Goal: Task Accomplishment & Management: Use online tool/utility

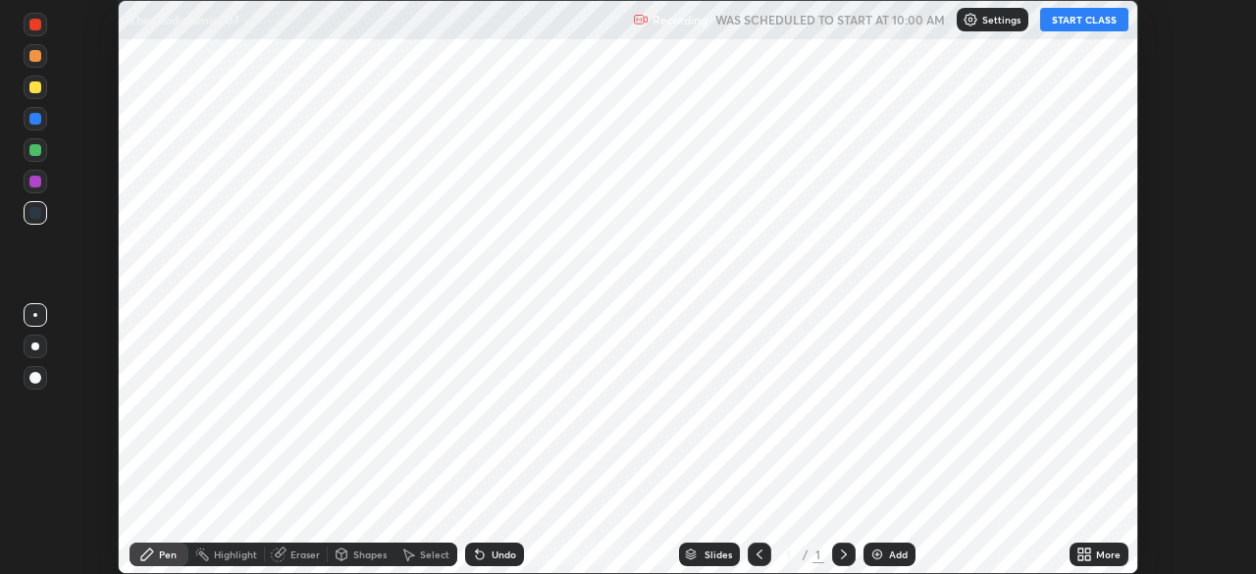
scroll to position [574, 1255]
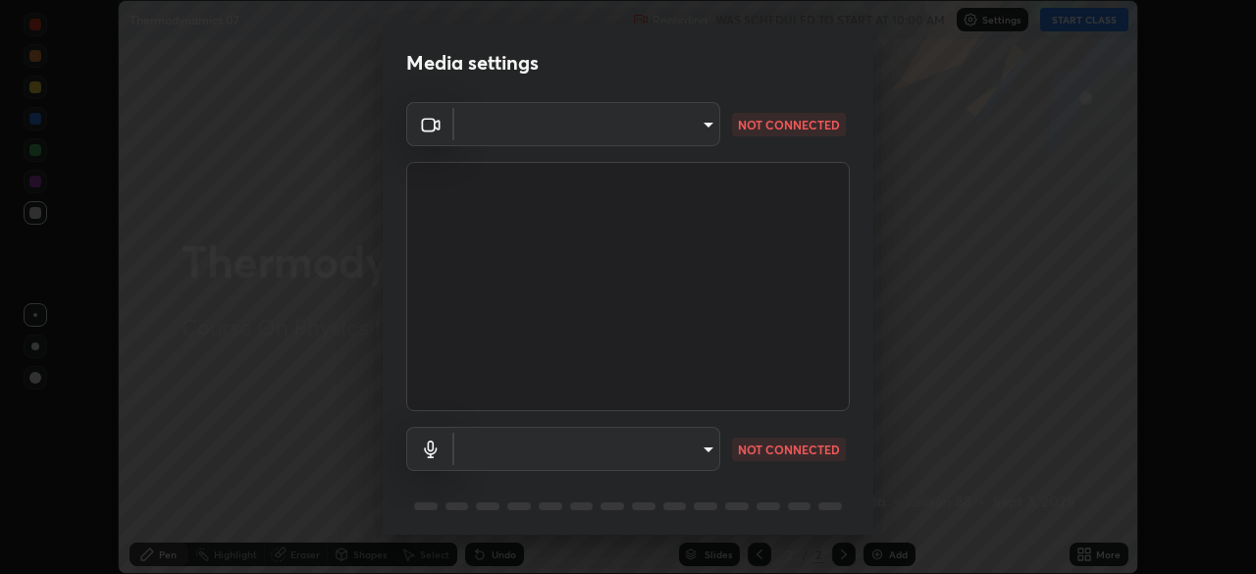
type input "648abb19764dab56075ae6cd3c13843a59c6a2446ad08d27c5b482b977c15b1c"
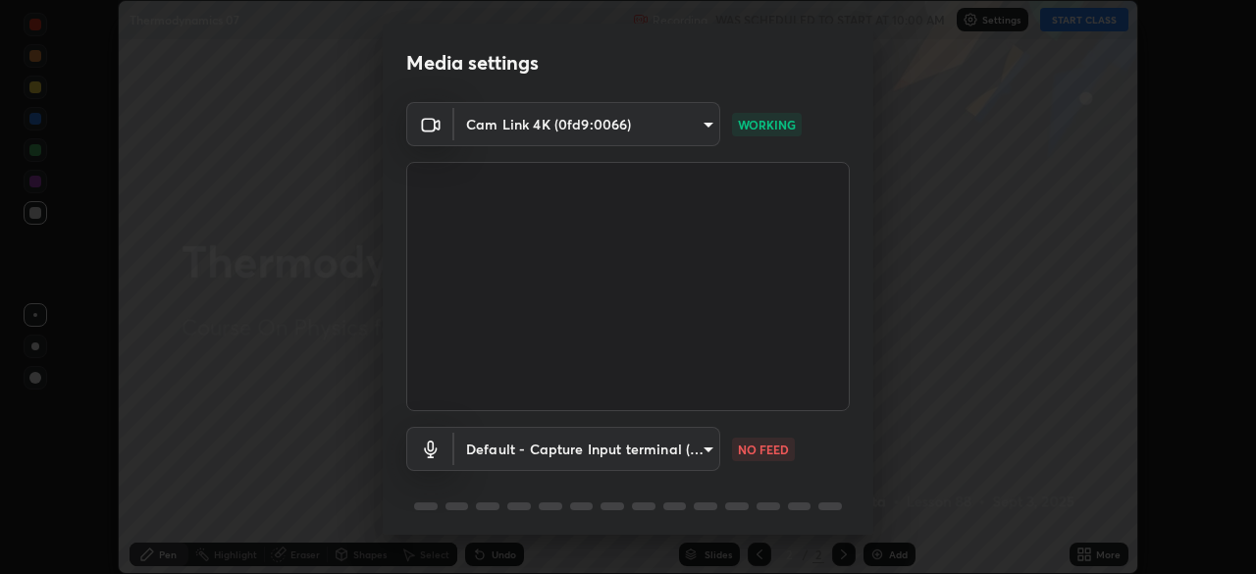
click at [578, 453] on body "Erase all Thermodynamics 07 Recording WAS SCHEDULED TO START AT 10:00 AM Settin…" at bounding box center [628, 287] width 1256 height 574
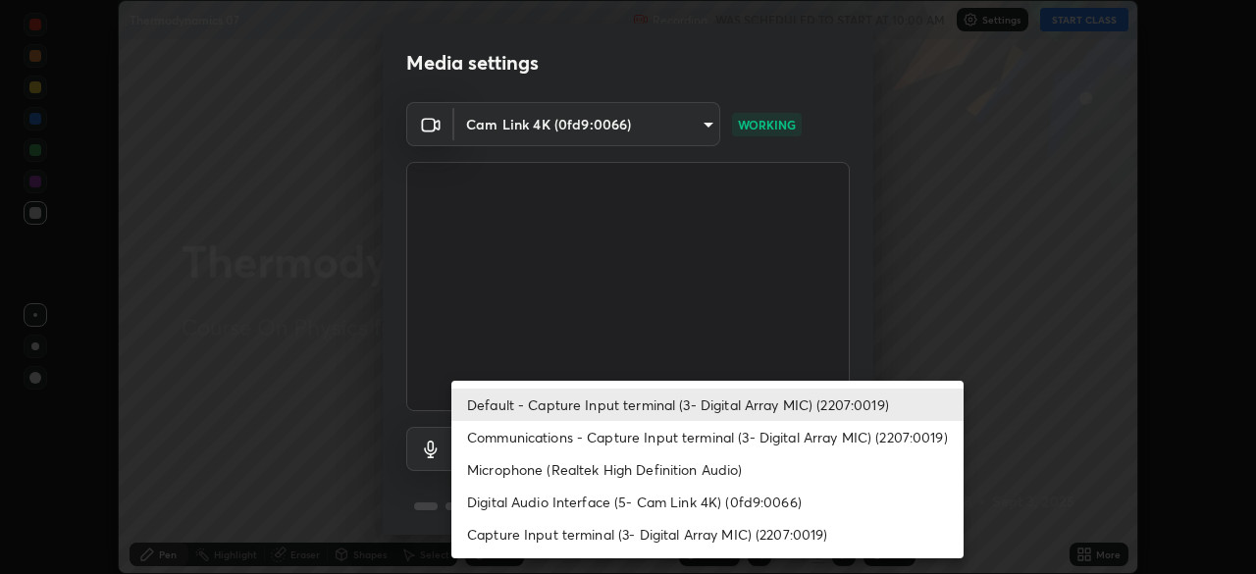
click at [490, 471] on li "Microphone (Realtek High Definition Audio)" at bounding box center [708, 469] width 512 height 32
type input "b3dda8ccbd2b4d053d4a4c97c5d72ae907560400f5a1cc2606ab3b09d1a93c05"
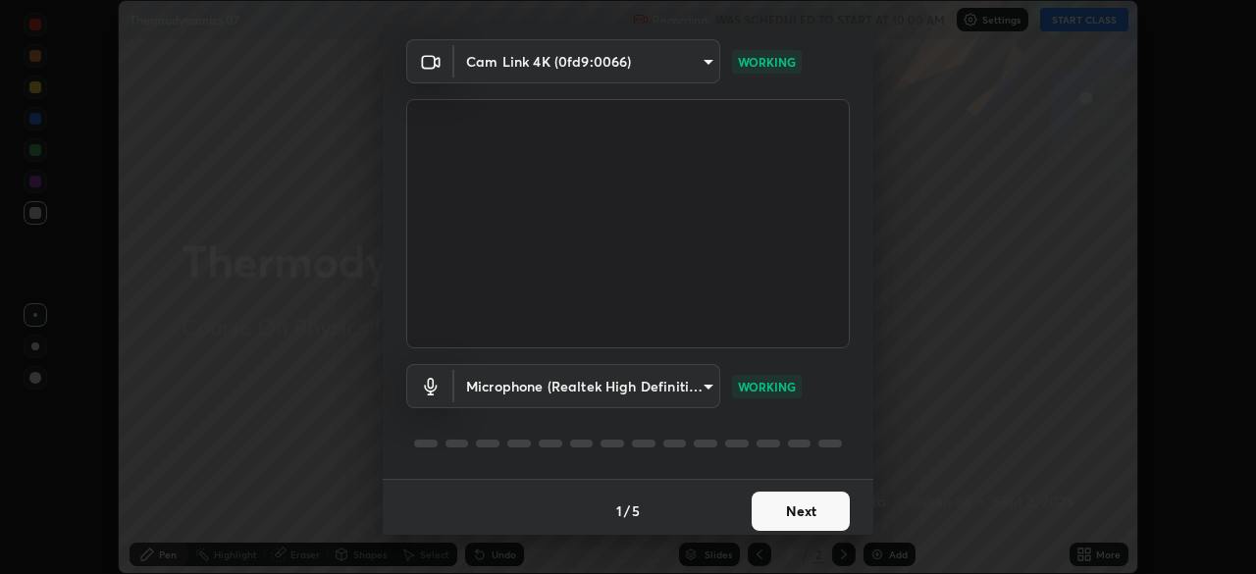
scroll to position [70, 0]
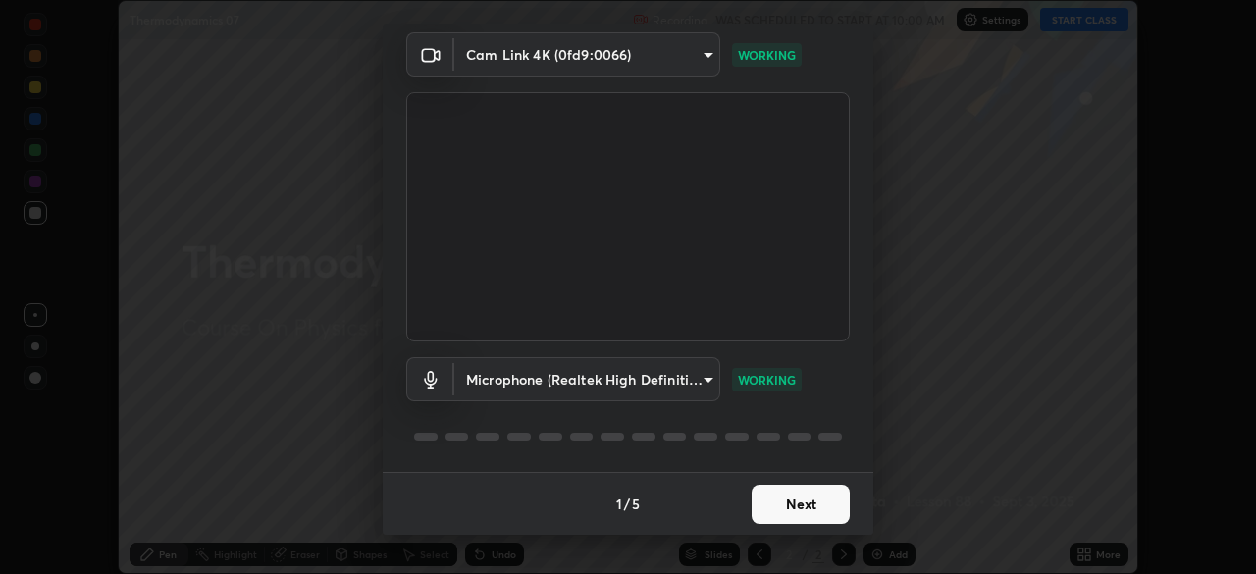
click at [789, 498] on button "Next" at bounding box center [801, 504] width 98 height 39
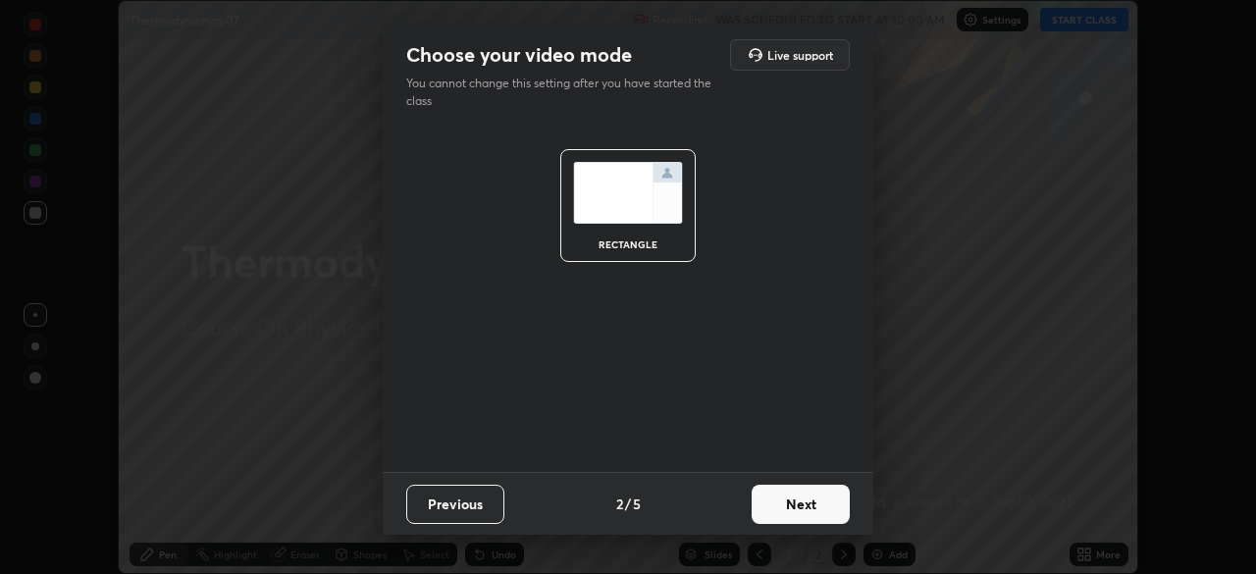
click at [812, 507] on button "Next" at bounding box center [801, 504] width 98 height 39
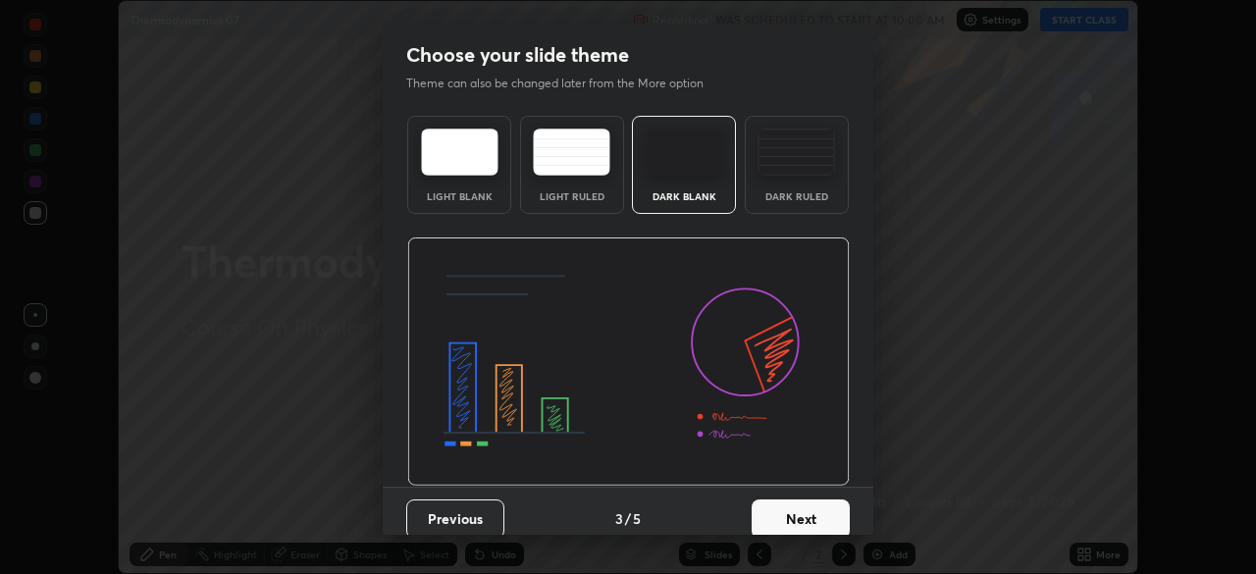
click at [840, 510] on button "Next" at bounding box center [801, 519] width 98 height 39
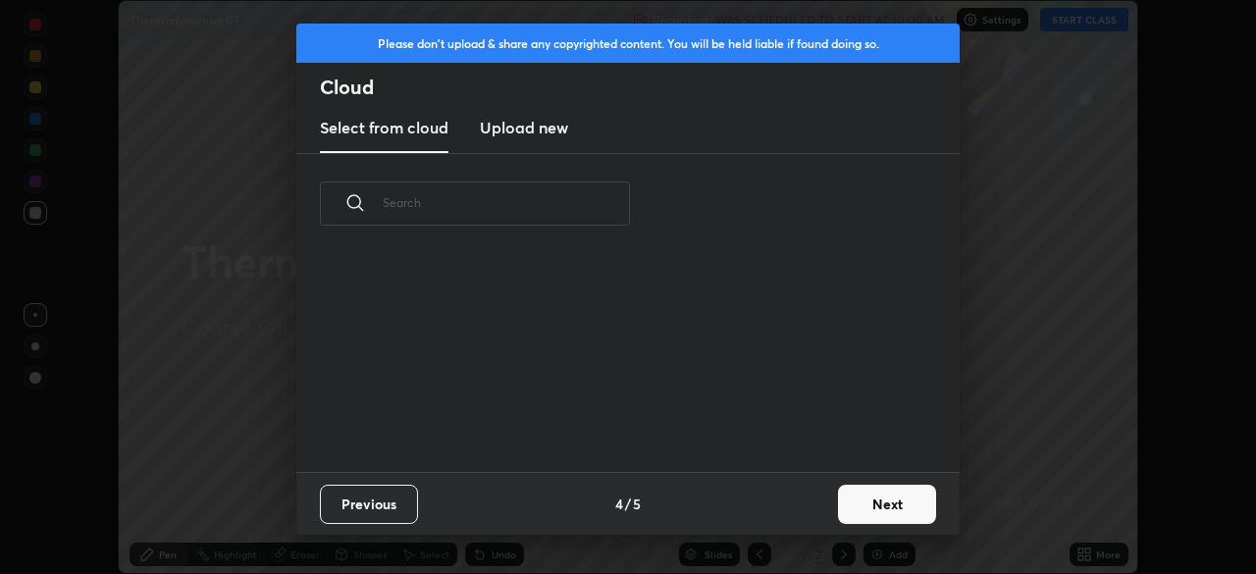
click at [878, 511] on button "Next" at bounding box center [887, 504] width 98 height 39
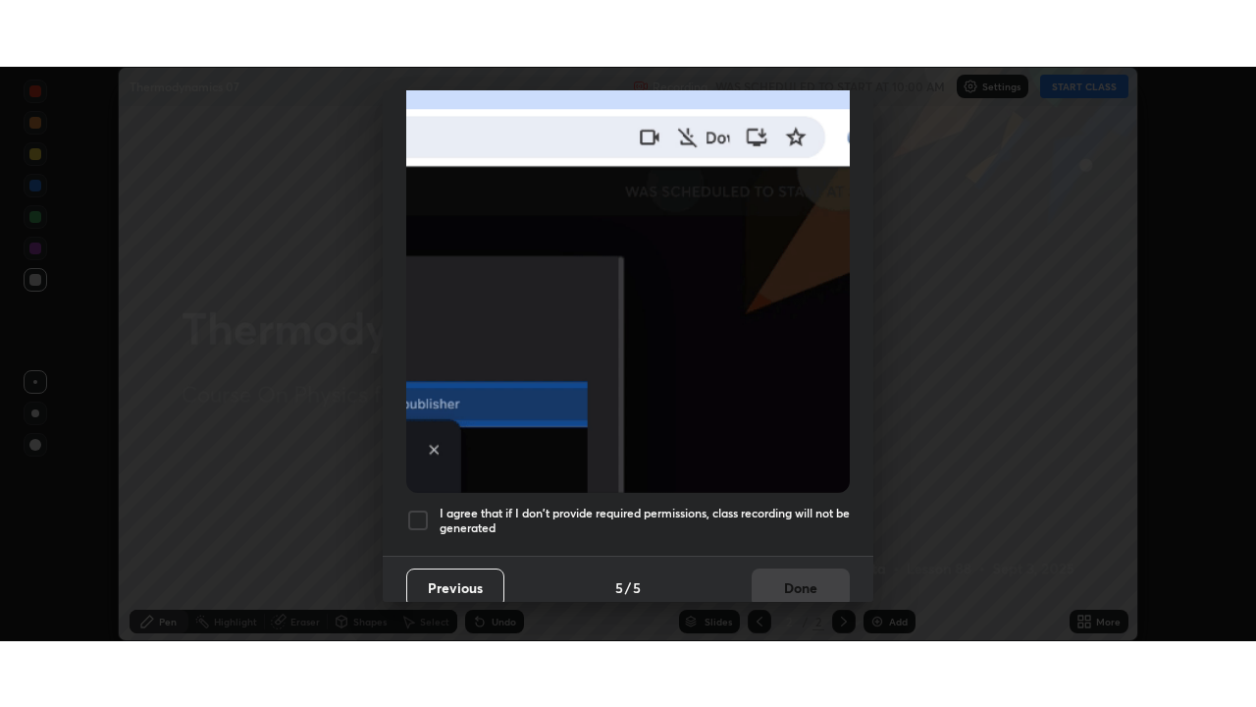
scroll to position [470, 0]
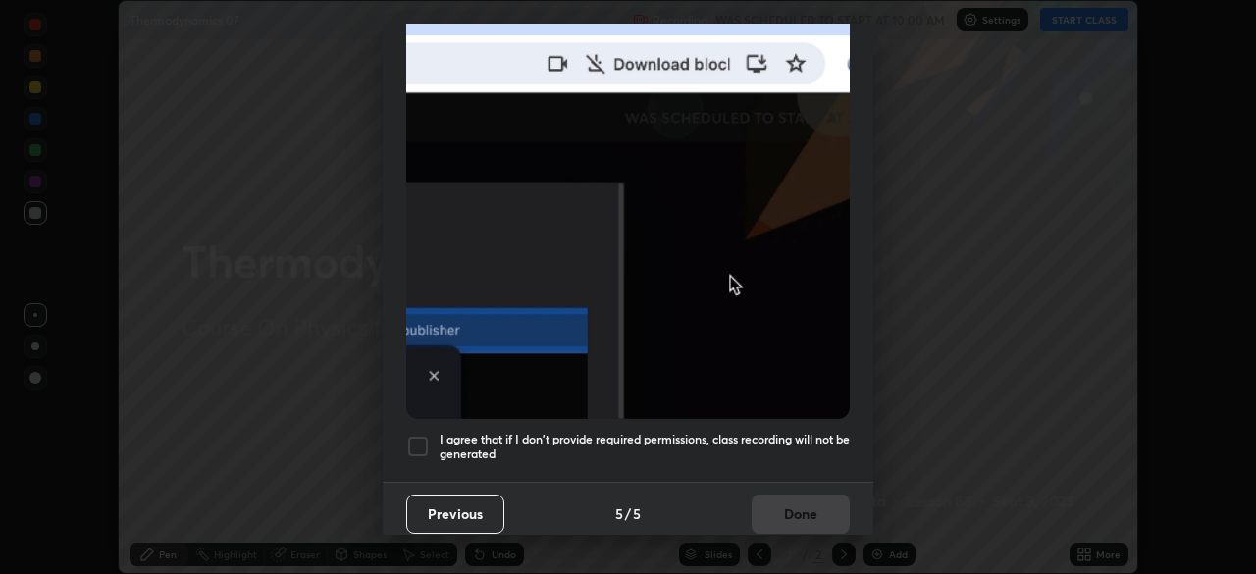
click at [415, 438] on div at bounding box center [418, 447] width 24 height 24
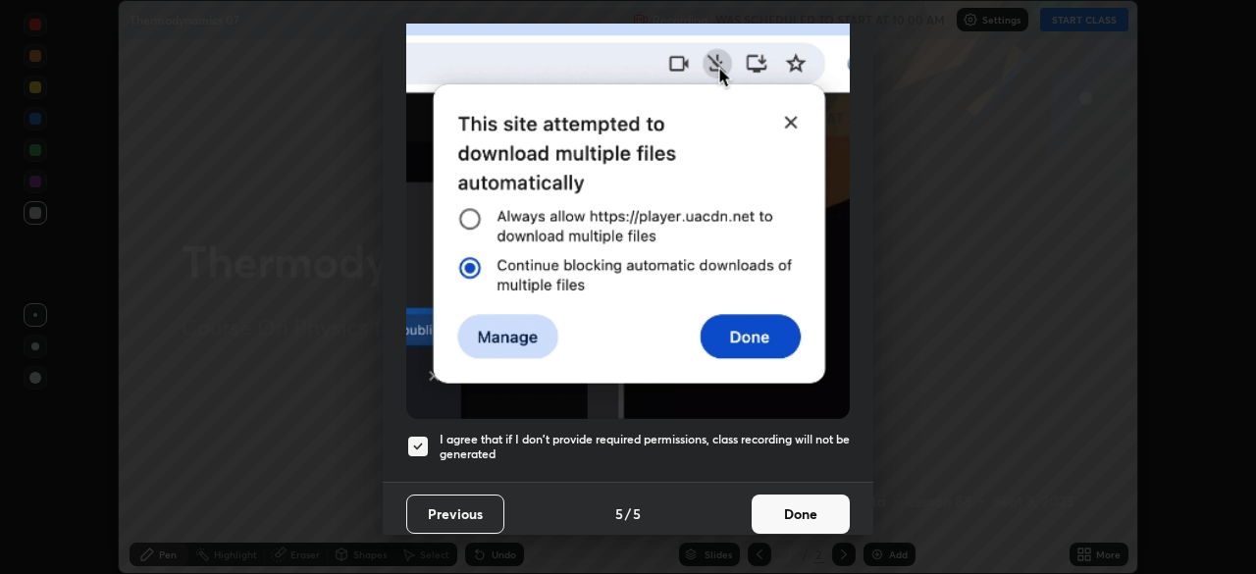
click at [795, 514] on button "Done" at bounding box center [801, 514] width 98 height 39
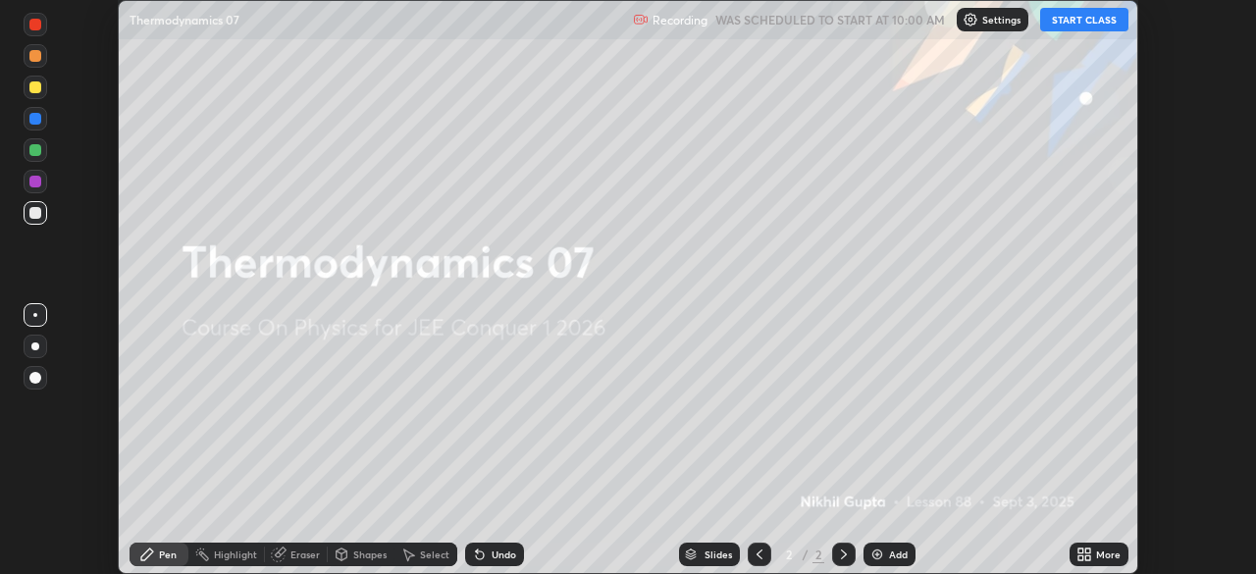
click at [1086, 23] on button "START CLASS" at bounding box center [1084, 20] width 88 height 24
click at [898, 552] on div "Add" at bounding box center [898, 555] width 19 height 10
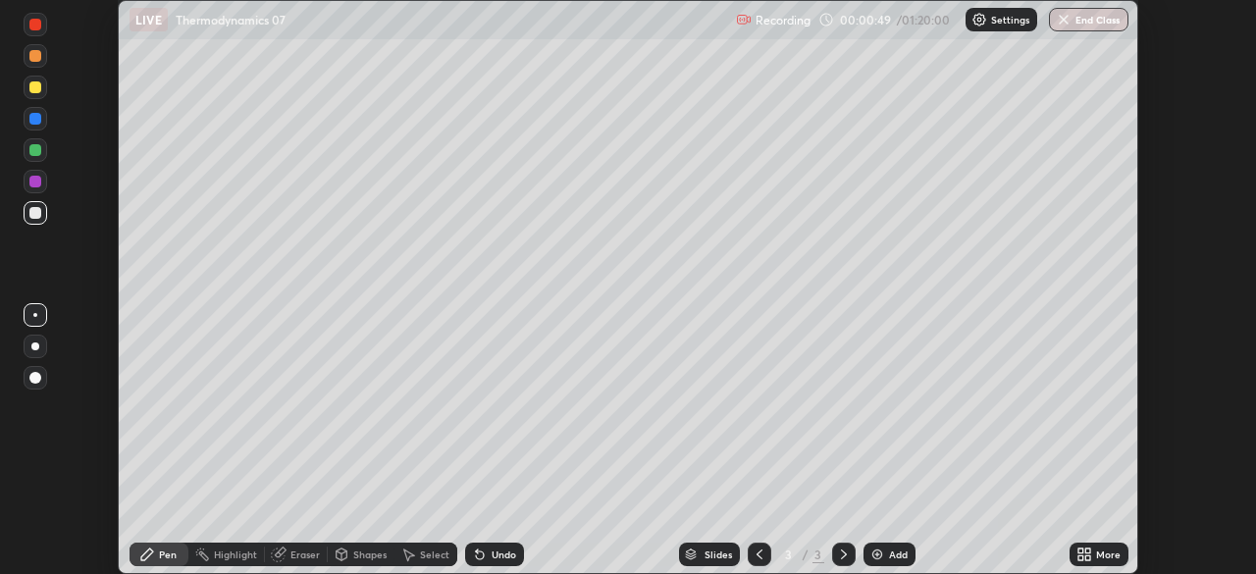
click at [1090, 547] on icon at bounding box center [1085, 555] width 16 height 16
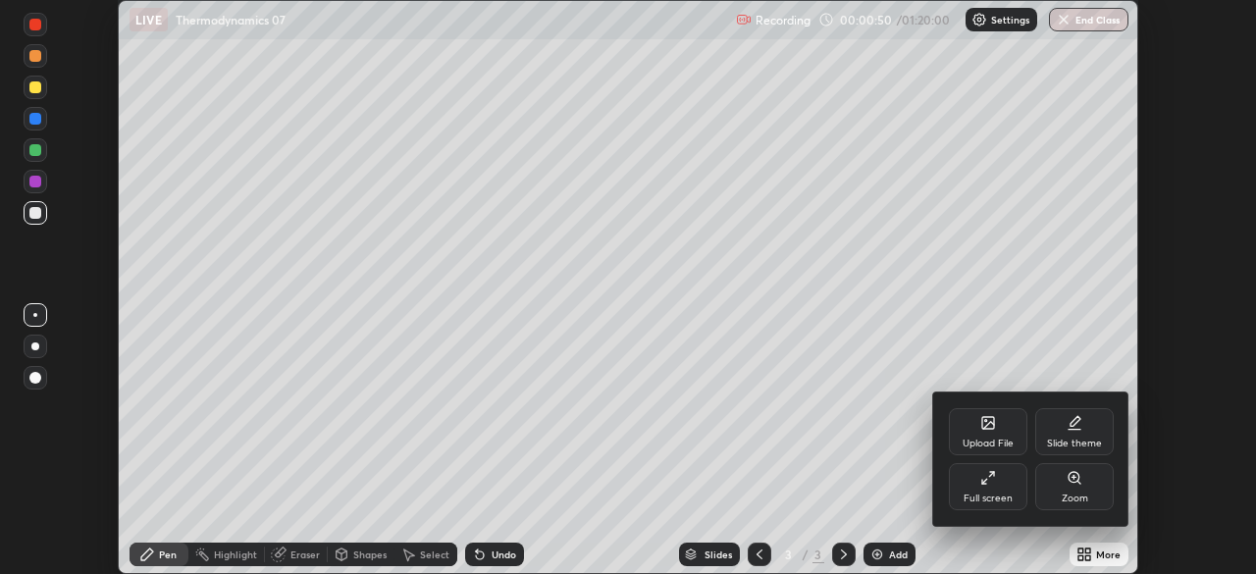
click at [990, 487] on div "Full screen" at bounding box center [988, 486] width 79 height 47
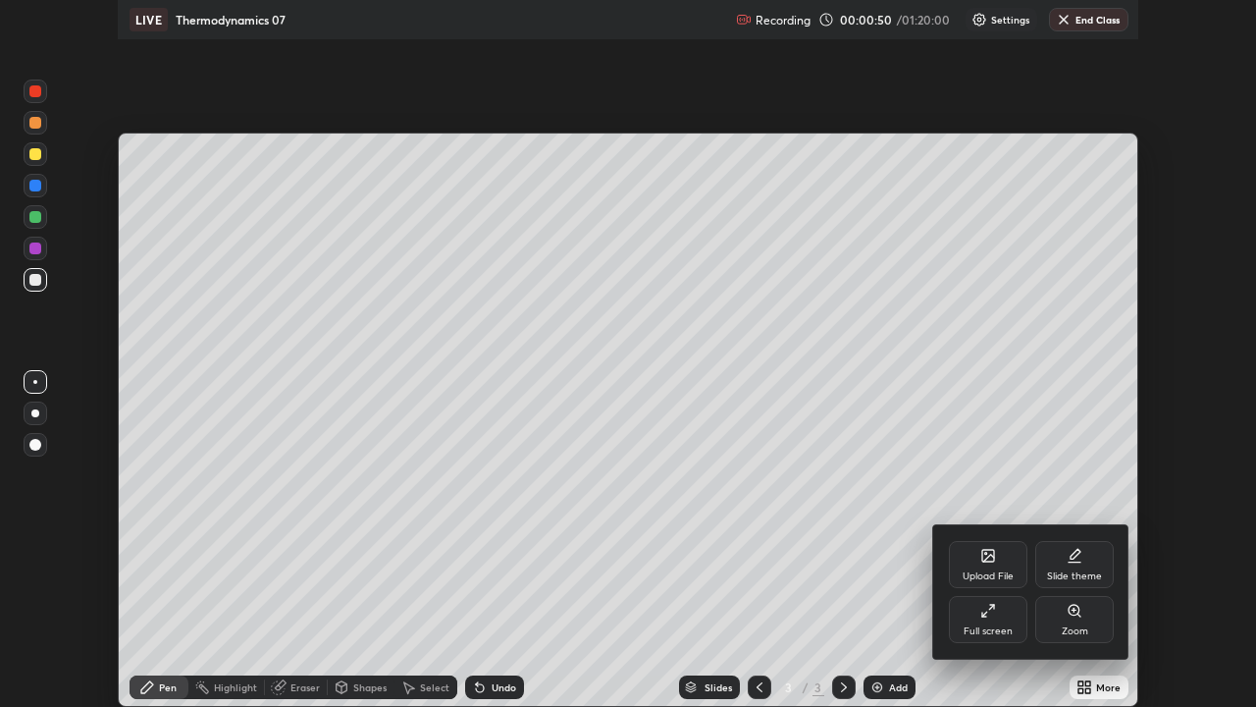
scroll to position [707, 1256]
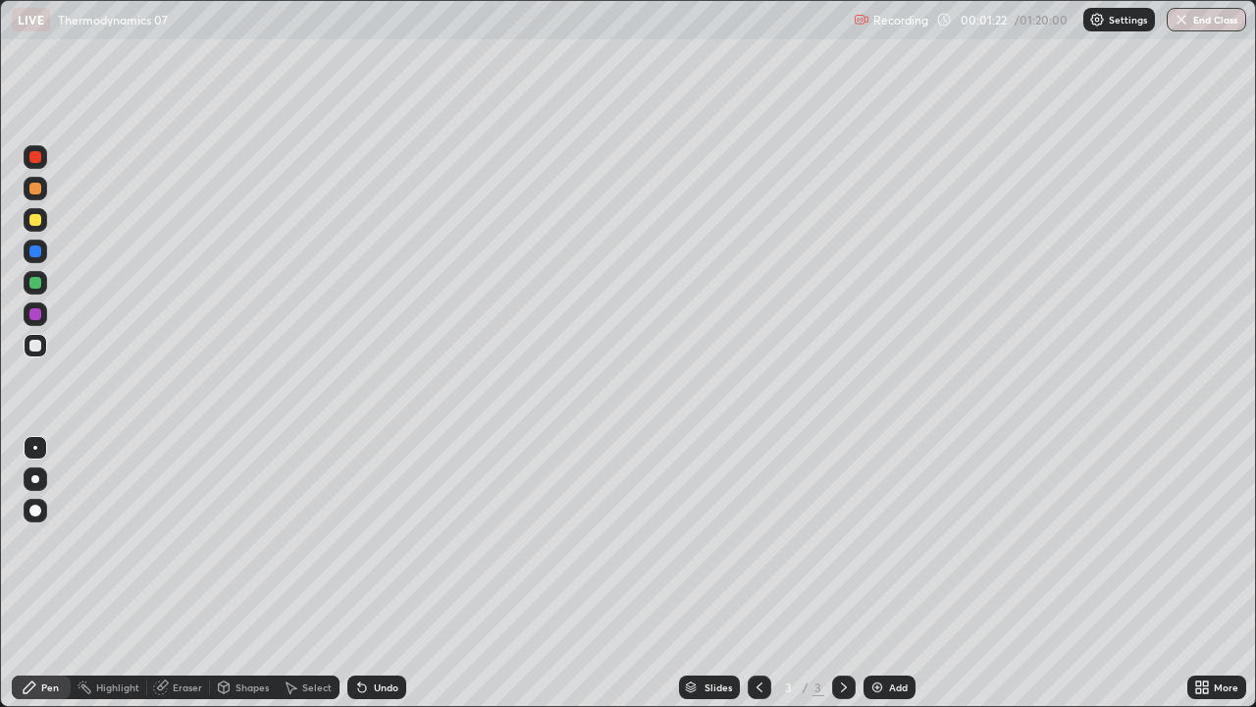
click at [32, 217] on div at bounding box center [35, 220] width 12 height 12
click at [36, 346] on div at bounding box center [35, 346] width 12 height 12
click at [884, 573] on div "Add" at bounding box center [890, 687] width 52 height 24
click at [737, 573] on div "Slides" at bounding box center [709, 687] width 61 height 24
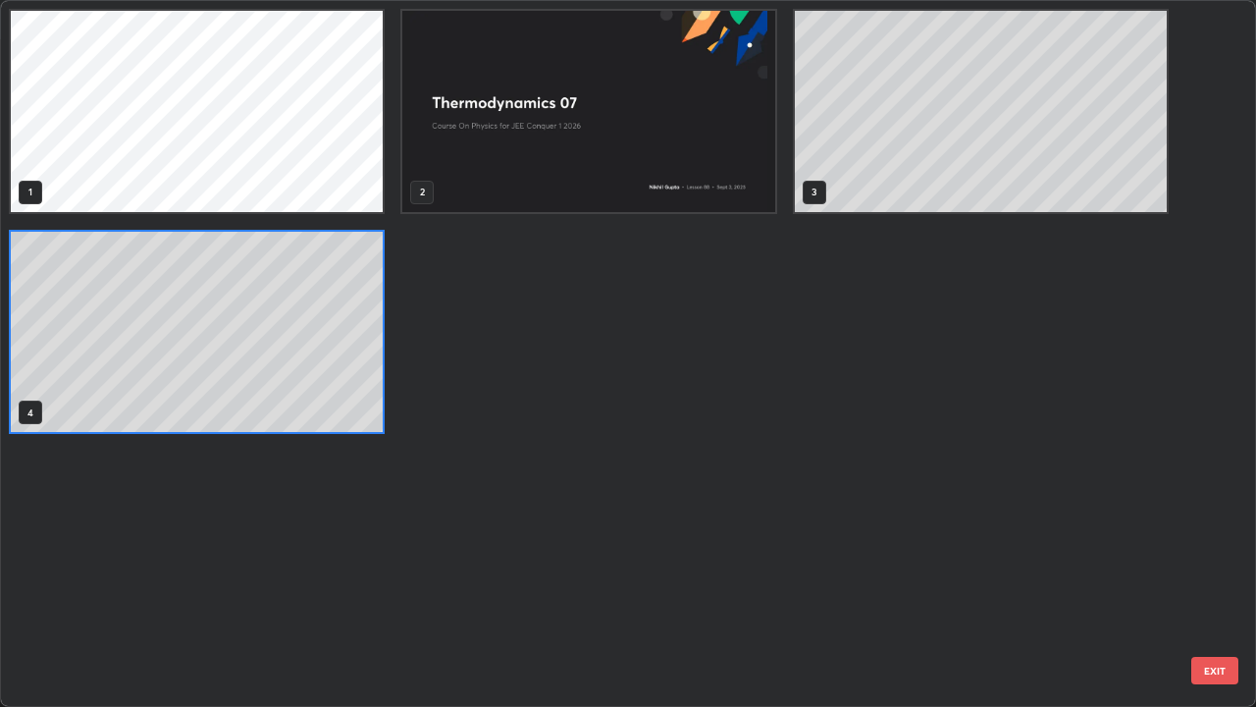
scroll to position [699, 1245]
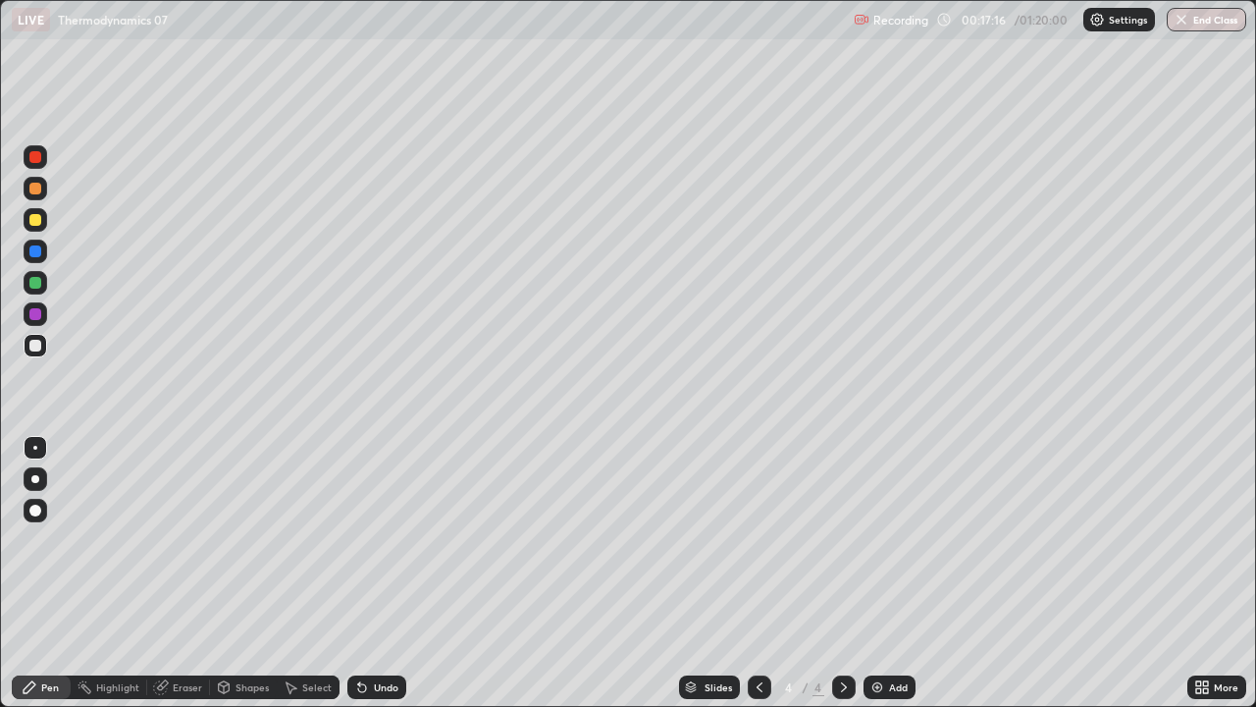
click at [756, 573] on icon at bounding box center [760, 687] width 16 height 16
click at [842, 573] on icon at bounding box center [844, 687] width 16 height 16
click at [886, 573] on div "Add" at bounding box center [890, 687] width 52 height 24
click at [897, 573] on div "Add" at bounding box center [898, 687] width 19 height 10
click at [38, 223] on div at bounding box center [35, 220] width 12 height 12
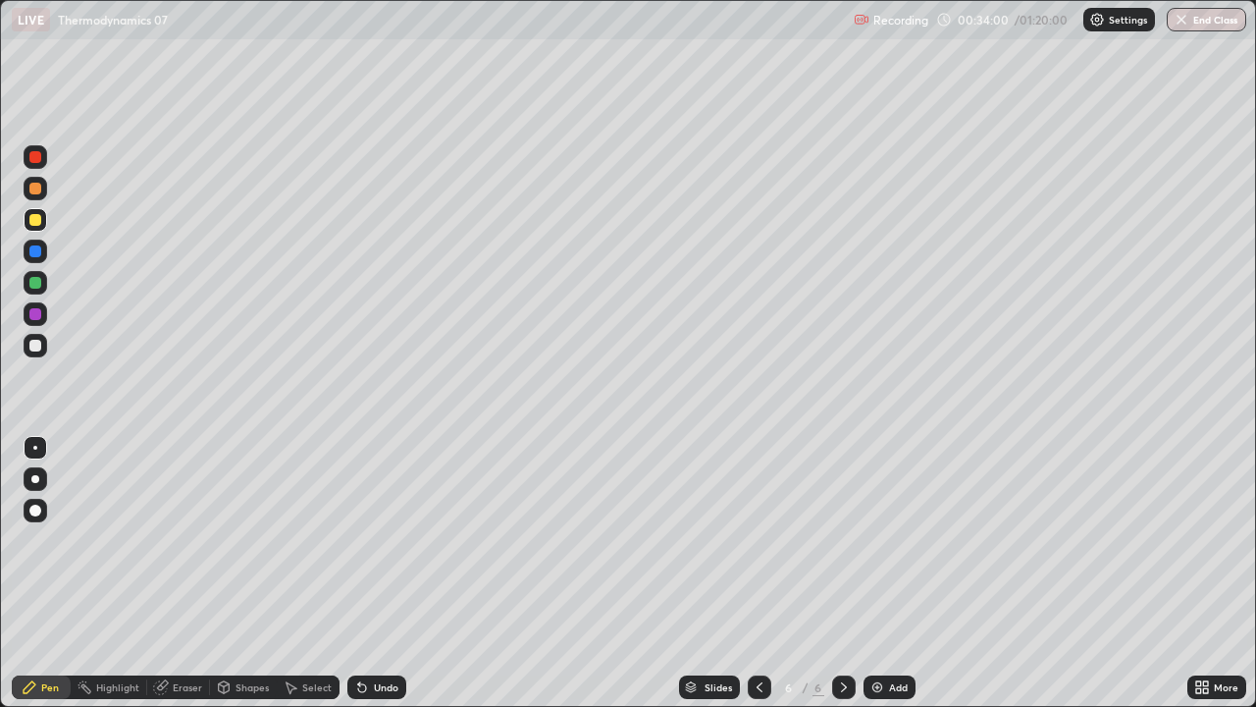
click at [34, 346] on div at bounding box center [35, 346] width 12 height 12
click at [376, 573] on div "Undo" at bounding box center [386, 687] width 25 height 10
click at [380, 573] on div "Undo" at bounding box center [386, 687] width 25 height 10
click at [893, 573] on div "Add" at bounding box center [898, 687] width 19 height 10
click at [891, 573] on div "Add" at bounding box center [898, 687] width 19 height 10
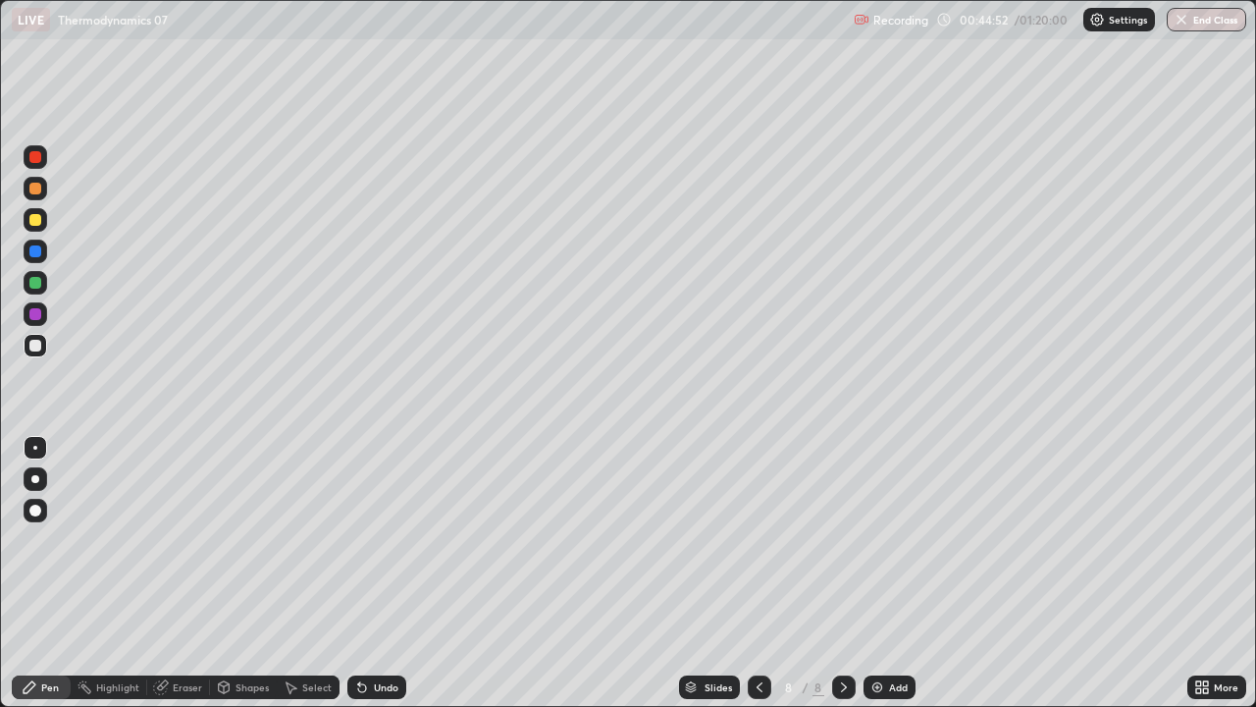
click at [758, 573] on icon at bounding box center [760, 687] width 16 height 16
click at [378, 573] on div "Undo" at bounding box center [386, 687] width 25 height 10
click at [36, 215] on div at bounding box center [35, 220] width 12 height 12
click at [43, 353] on div at bounding box center [36, 346] width 24 height 24
click at [840, 573] on div at bounding box center [844, 686] width 24 height 39
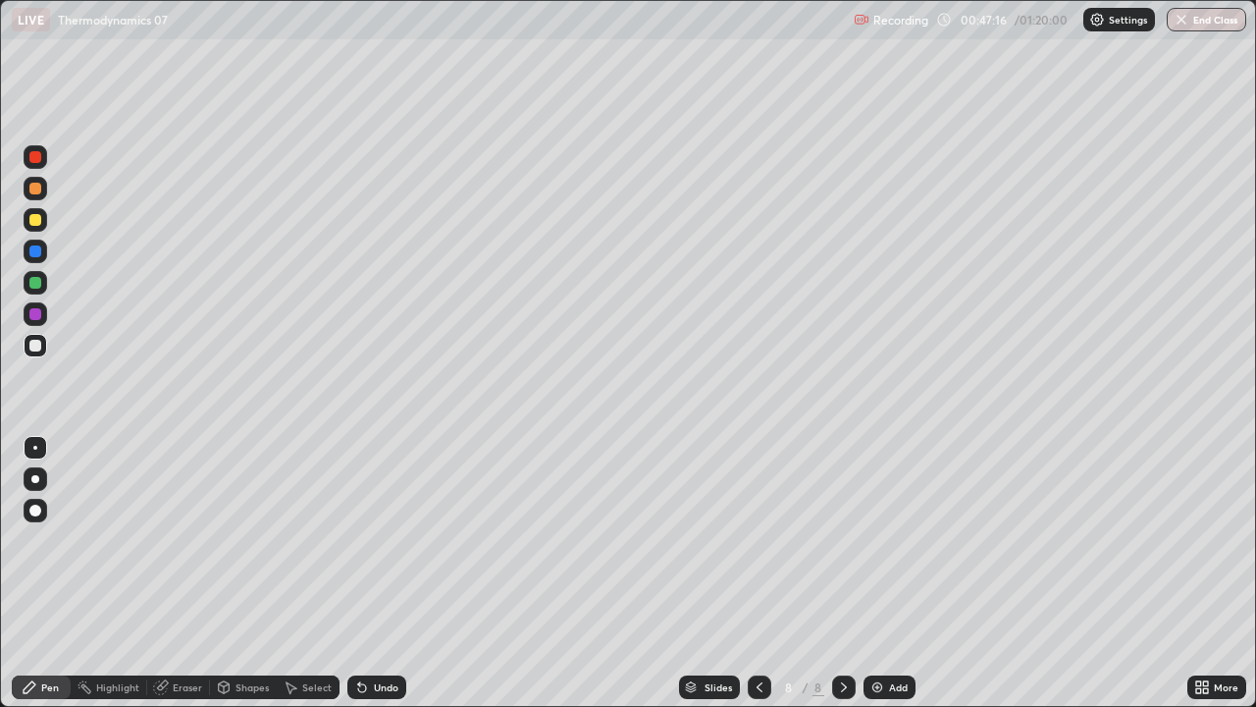
click at [33, 218] on div at bounding box center [35, 220] width 12 height 12
click at [35, 346] on div at bounding box center [35, 346] width 12 height 12
click at [30, 191] on div at bounding box center [35, 189] width 12 height 12
click at [384, 573] on div "Undo" at bounding box center [376, 687] width 59 height 24
click at [34, 346] on div at bounding box center [35, 346] width 12 height 12
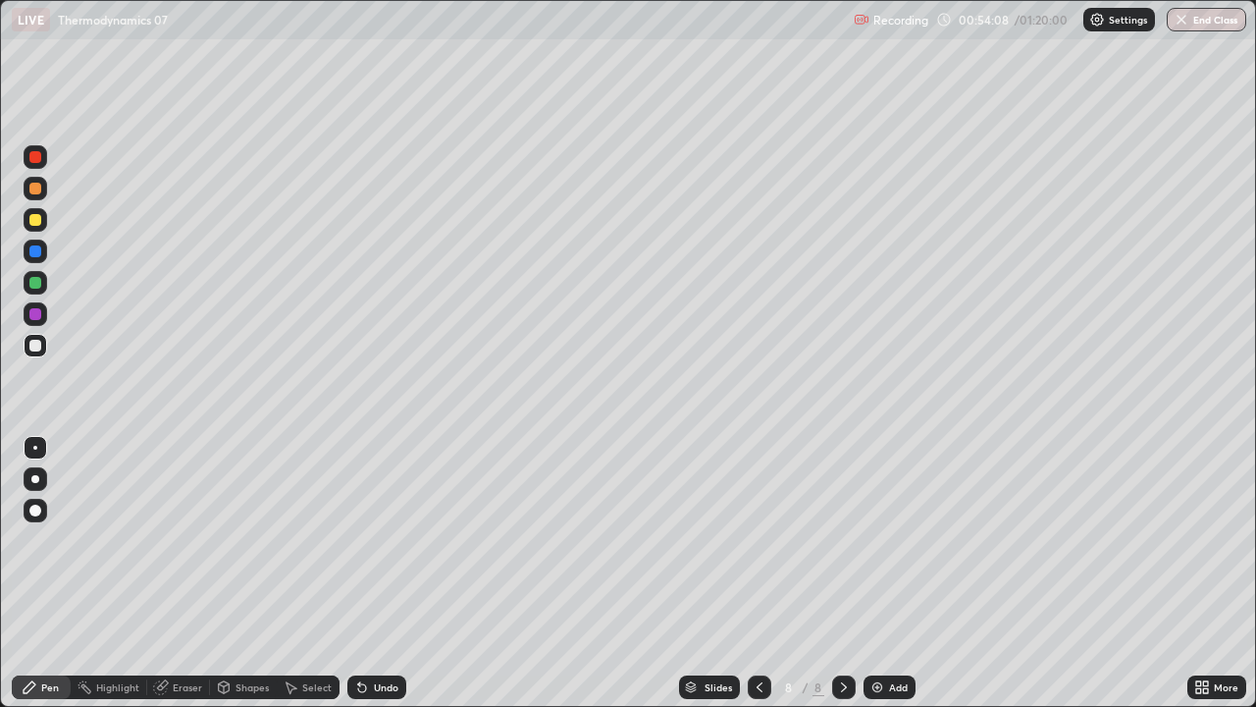
click at [376, 573] on div "Undo" at bounding box center [386, 687] width 25 height 10
click at [370, 573] on div "Undo" at bounding box center [376, 687] width 59 height 24
click at [372, 573] on div "Undo" at bounding box center [376, 687] width 59 height 24
click at [894, 573] on div "Add" at bounding box center [898, 687] width 19 height 10
click at [758, 573] on icon at bounding box center [760, 687] width 16 height 16
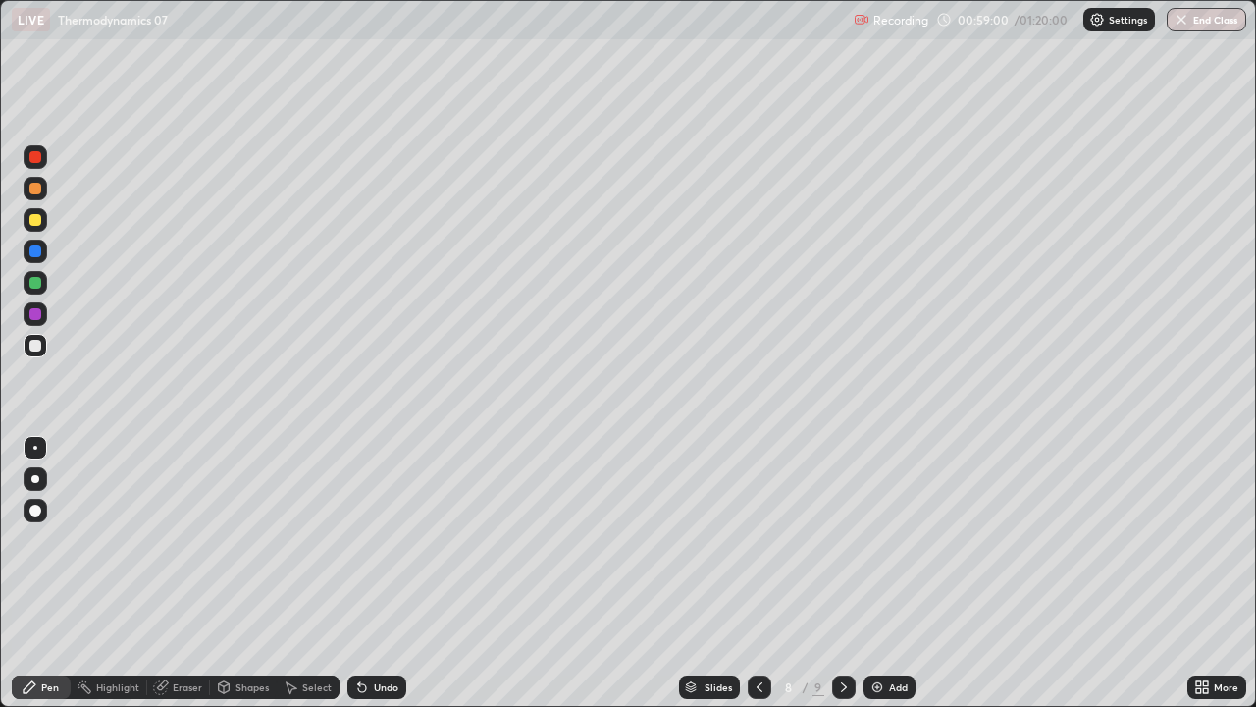
click at [839, 573] on icon at bounding box center [844, 687] width 16 height 16
click at [758, 573] on icon at bounding box center [760, 687] width 16 height 16
click at [842, 573] on icon at bounding box center [844, 687] width 16 height 16
click at [761, 573] on icon at bounding box center [760, 687] width 16 height 16
click at [844, 573] on icon at bounding box center [844, 687] width 6 height 10
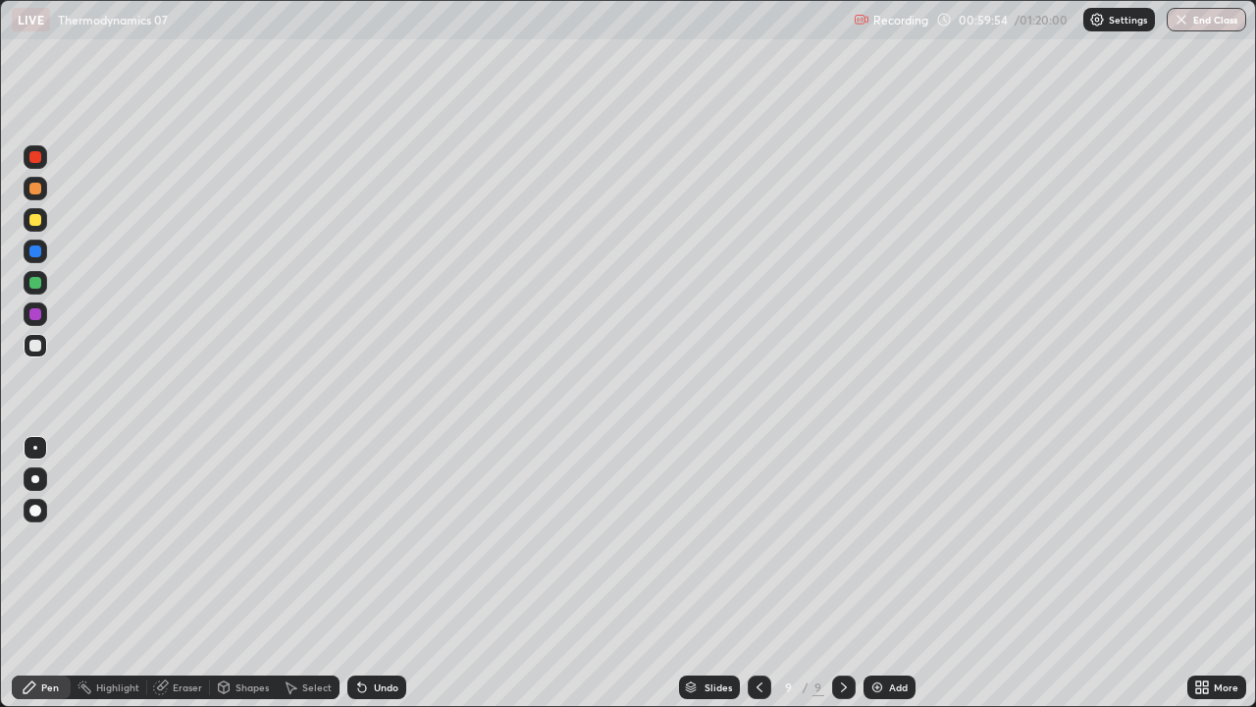
click at [872, 573] on img at bounding box center [878, 687] width 16 height 16
click at [386, 573] on div "Undo" at bounding box center [386, 687] width 25 height 10
click at [379, 573] on div "Undo" at bounding box center [386, 687] width 25 height 10
click at [747, 573] on div at bounding box center [759, 687] width 24 height 24
click at [757, 573] on icon at bounding box center [759, 687] width 16 height 16
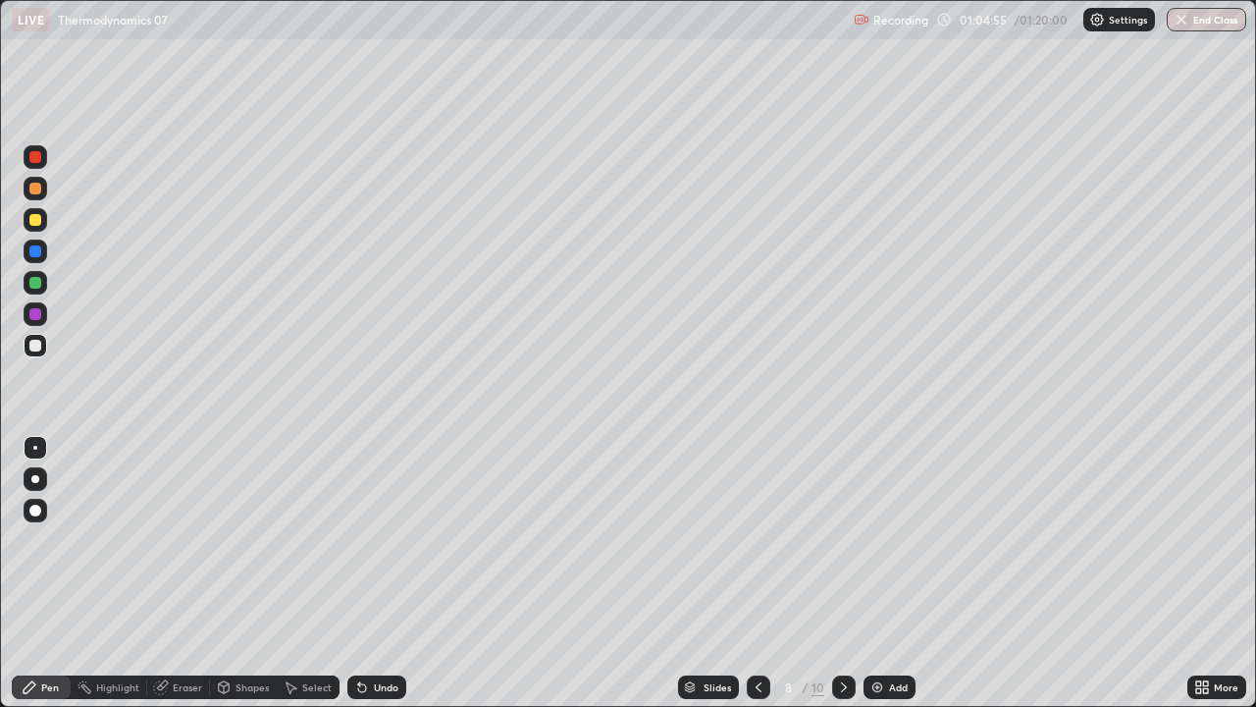
click at [832, 573] on div at bounding box center [844, 687] width 24 height 24
click at [893, 573] on div "Add" at bounding box center [898, 687] width 19 height 10
click at [34, 227] on div at bounding box center [36, 220] width 24 height 24
click at [35, 346] on div at bounding box center [35, 346] width 12 height 12
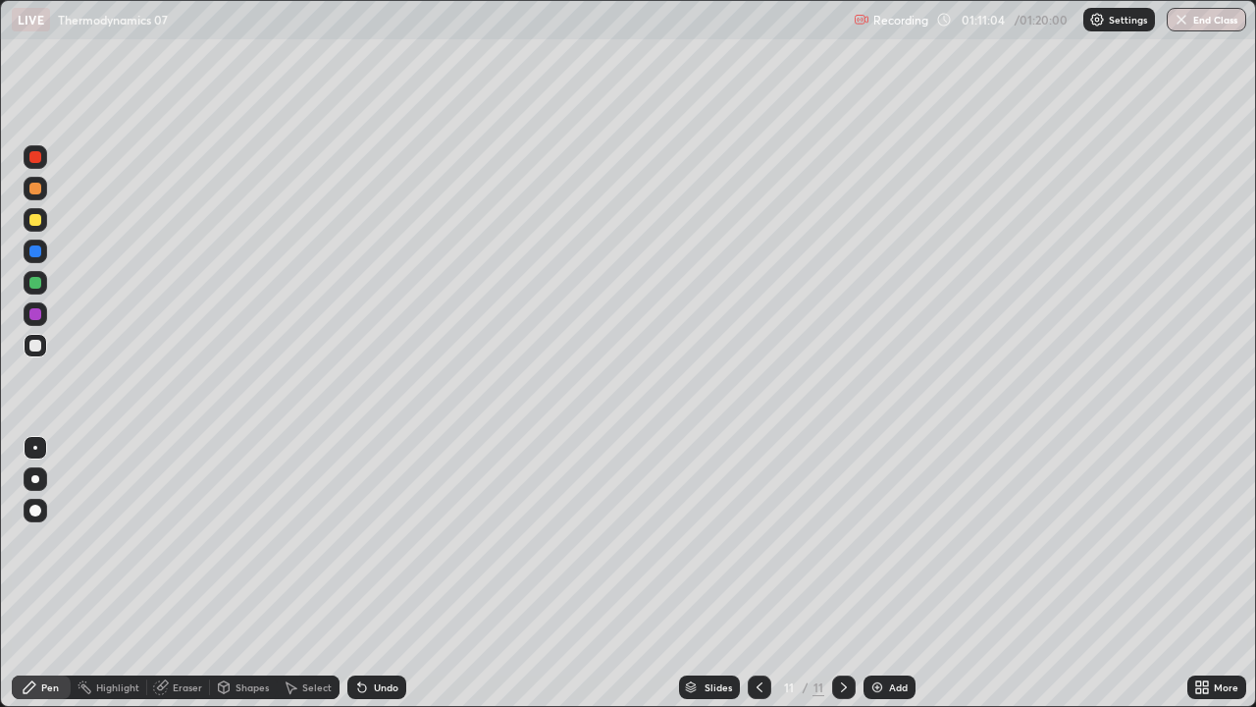
click at [44, 224] on div at bounding box center [36, 220] width 24 height 24
click at [1198, 26] on button "End Class" at bounding box center [1207, 20] width 80 height 24
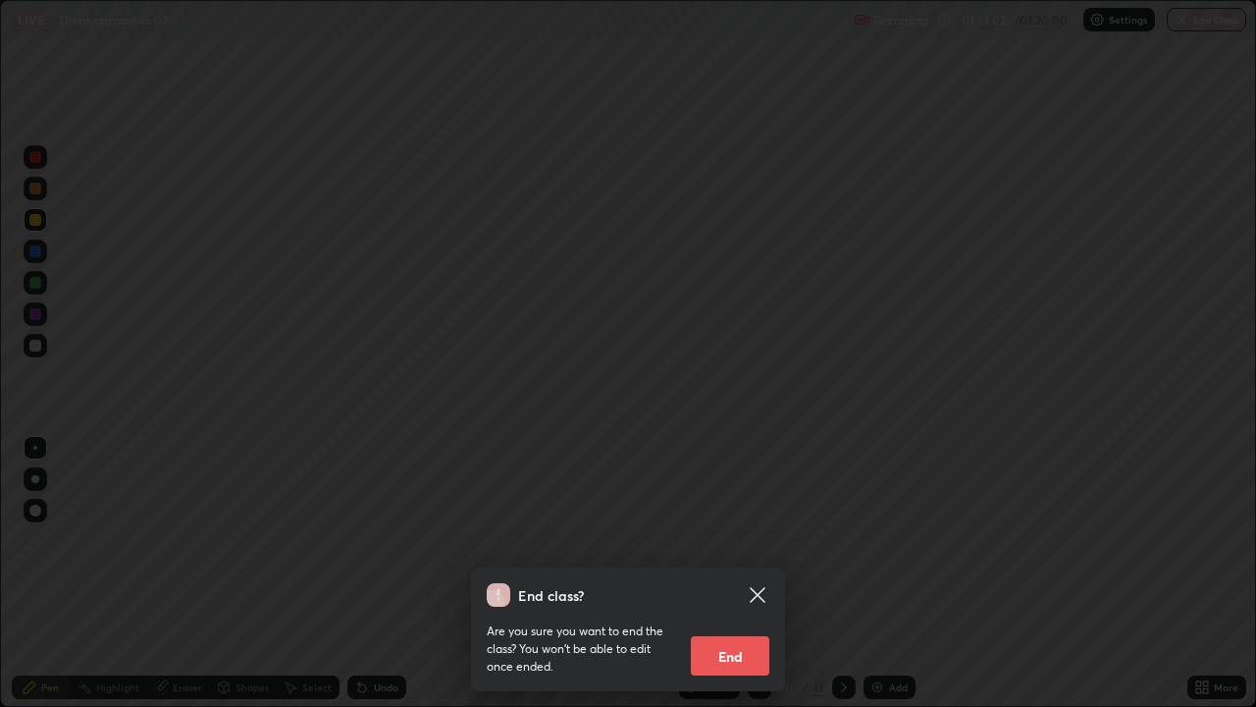
click at [726, 573] on button "End" at bounding box center [730, 655] width 79 height 39
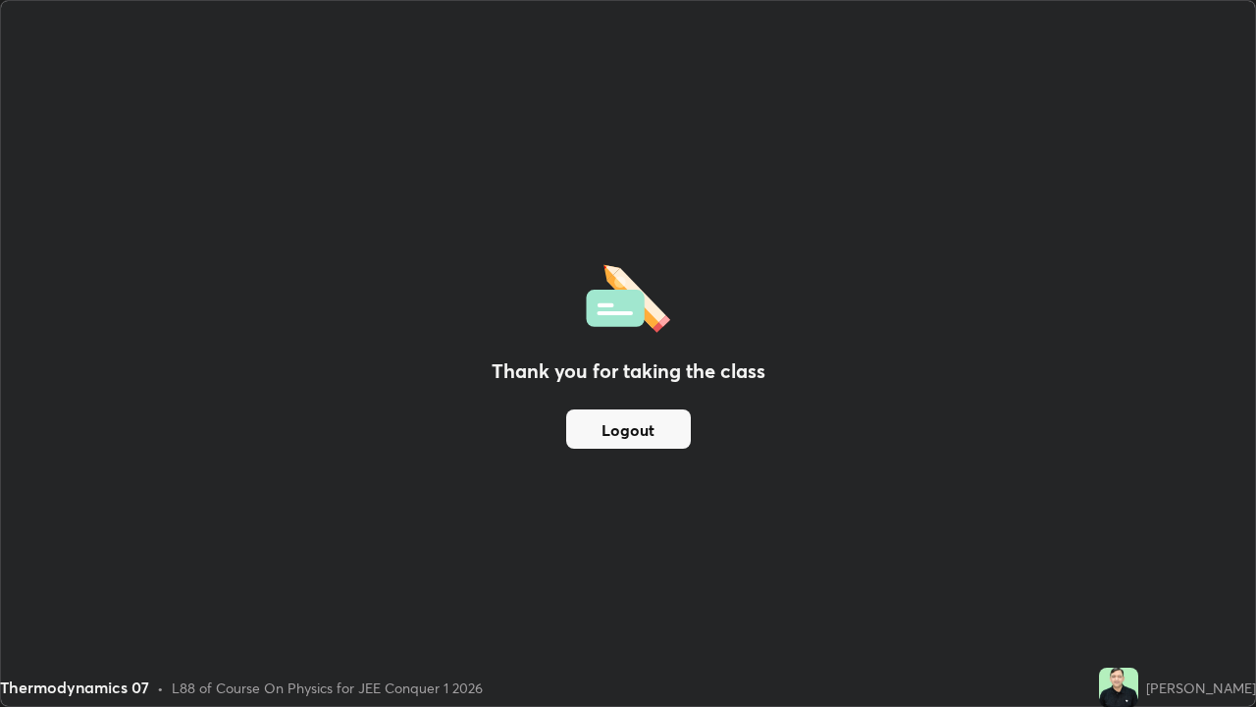
click at [649, 429] on button "Logout" at bounding box center [628, 428] width 125 height 39
